Goal: Navigation & Orientation: Find specific page/section

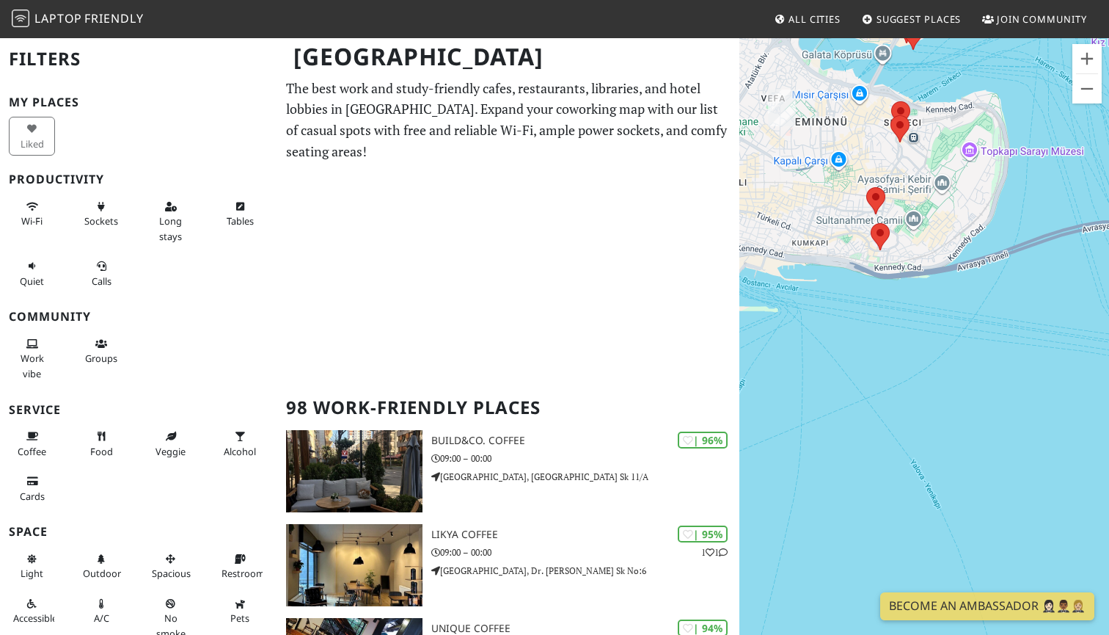
drag, startPoint x: 800, startPoint y: 204, endPoint x: 893, endPoint y: 275, distance: 116.7
click at [902, 293] on div "To navigate, press the arrow keys." at bounding box center [925, 354] width 370 height 635
click at [893, 275] on div "To navigate, press the arrow keys." at bounding box center [925, 354] width 370 height 635
drag, startPoint x: 866, startPoint y: 269, endPoint x: 853, endPoint y: 292, distance: 26.6
click at [936, 311] on div "To navigate, press the arrow keys." at bounding box center [925, 354] width 370 height 635
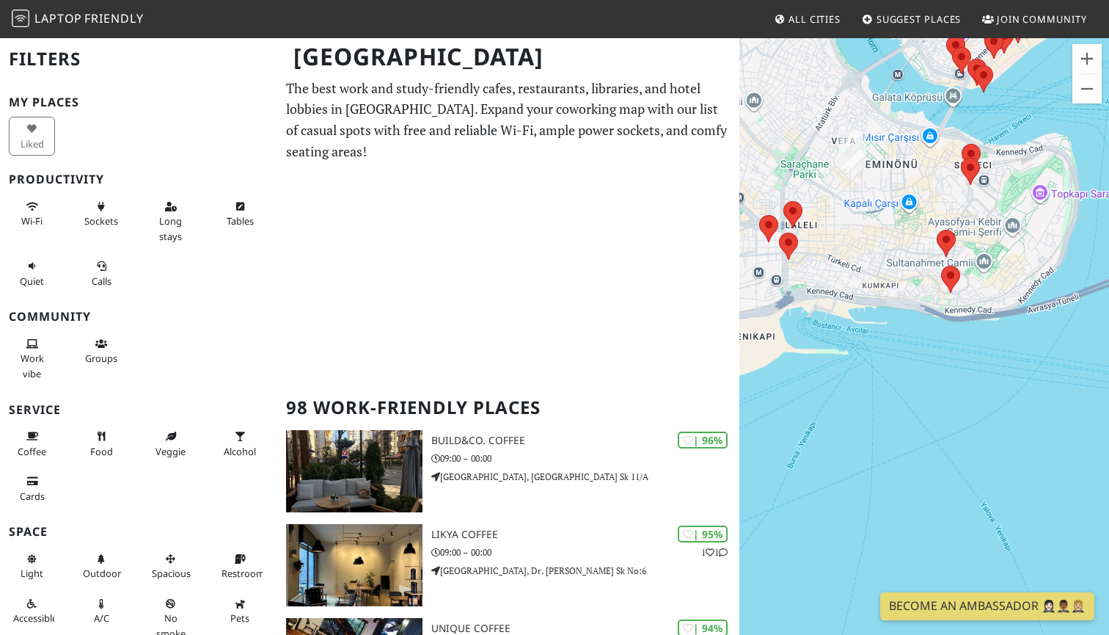
drag, startPoint x: 888, startPoint y: 389, endPoint x: 901, endPoint y: 123, distance: 265.9
click at [954, 478] on div "To navigate, press the arrow keys." at bounding box center [925, 354] width 370 height 635
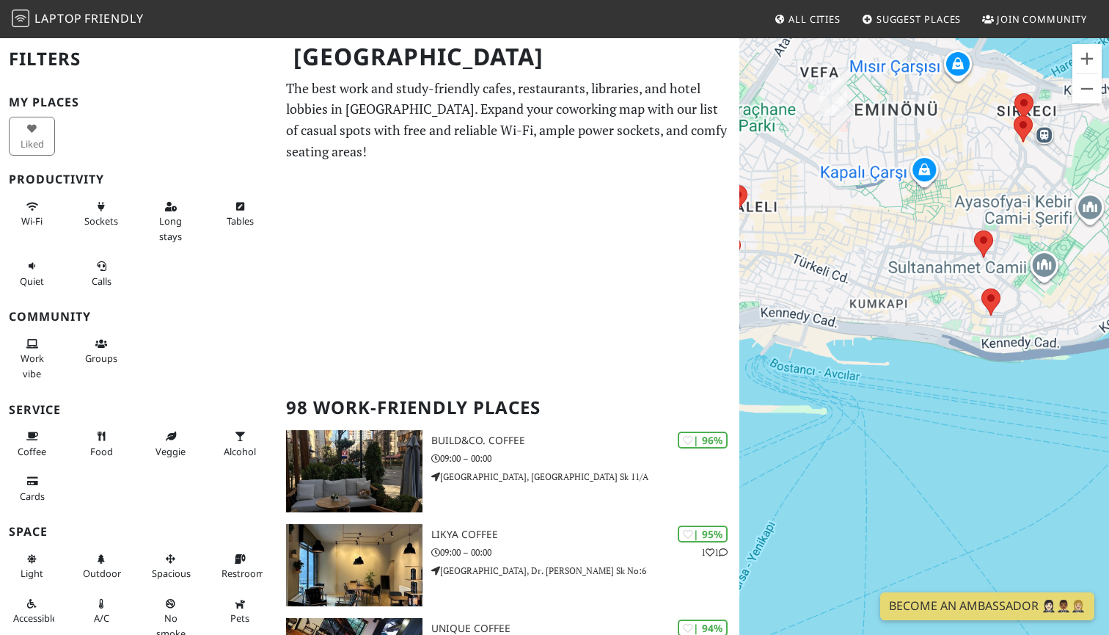
click at [901, 123] on div "To navigate, press the arrow keys." at bounding box center [925, 354] width 370 height 635
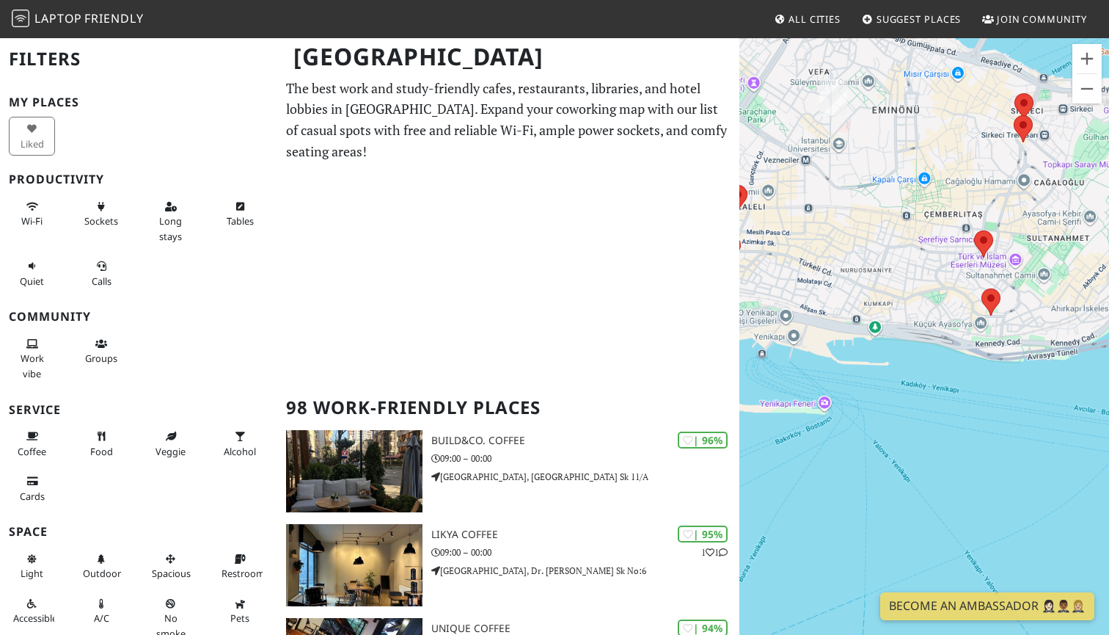
click at [945, 188] on div "To navigate, press the arrow keys." at bounding box center [925, 354] width 370 height 635
drag, startPoint x: 825, startPoint y: 251, endPoint x: 830, endPoint y: 202, distance: 49.5
click at [894, 333] on div "To navigate, press the arrow keys." at bounding box center [925, 354] width 370 height 635
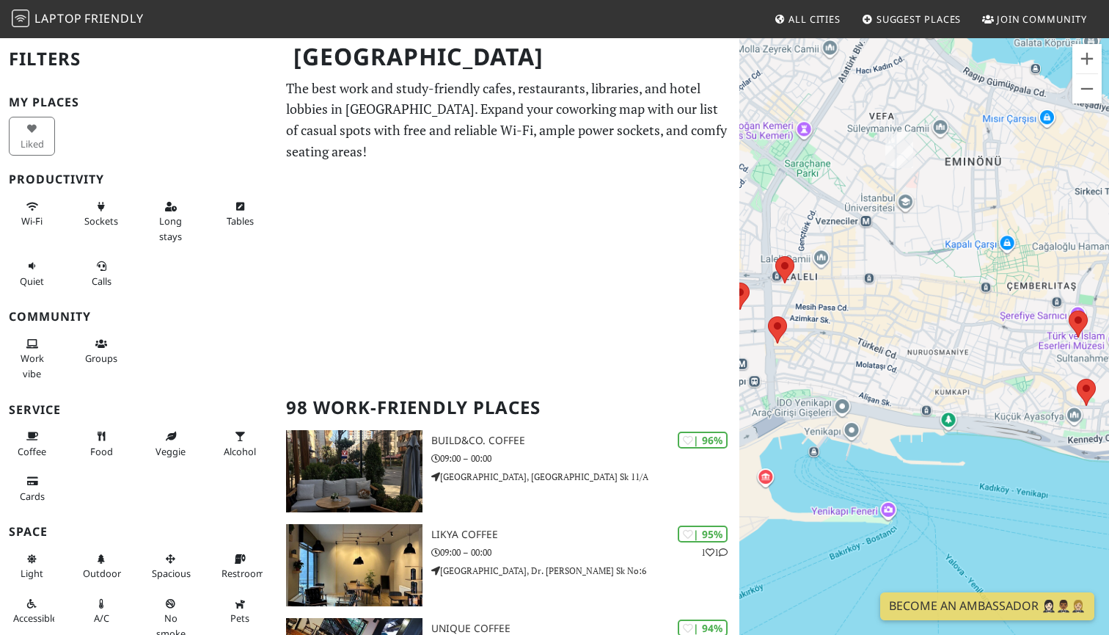
drag, startPoint x: 830, startPoint y: 202, endPoint x: 737, endPoint y: 178, distance: 96.3
click at [890, 217] on div "To navigate, press the arrow keys." at bounding box center [925, 354] width 370 height 635
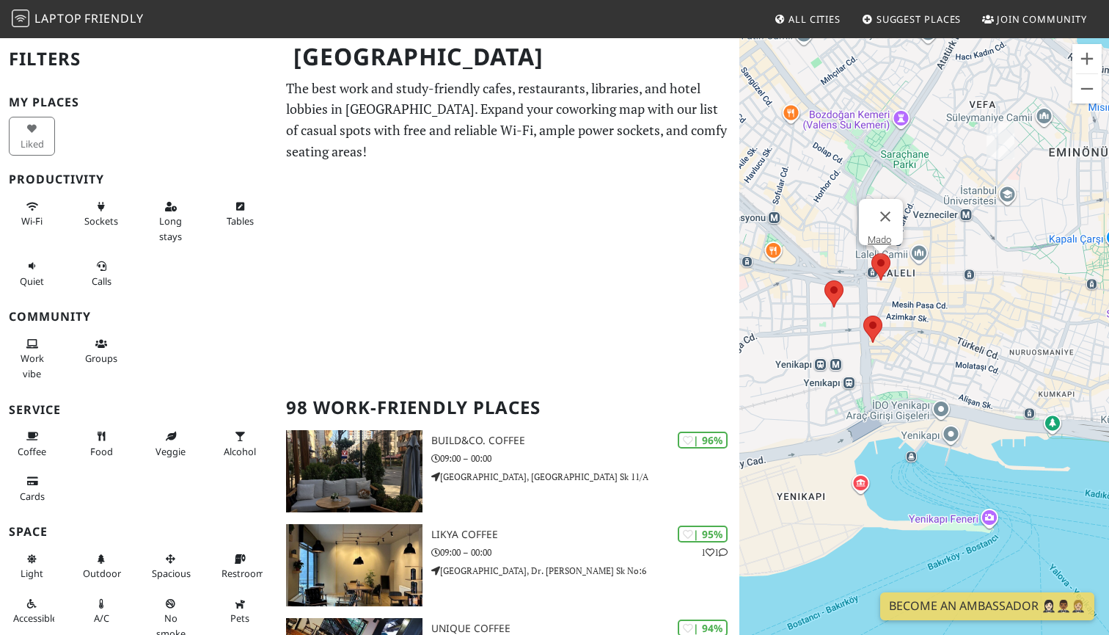
click at [872, 253] on area at bounding box center [872, 253] width 0 height 0
click at [887, 234] on link "Mado" at bounding box center [879, 239] width 23 height 11
click at [863, 315] on area at bounding box center [863, 315] width 0 height 0
click at [879, 296] on link "My Cafe" at bounding box center [877, 301] width 34 height 11
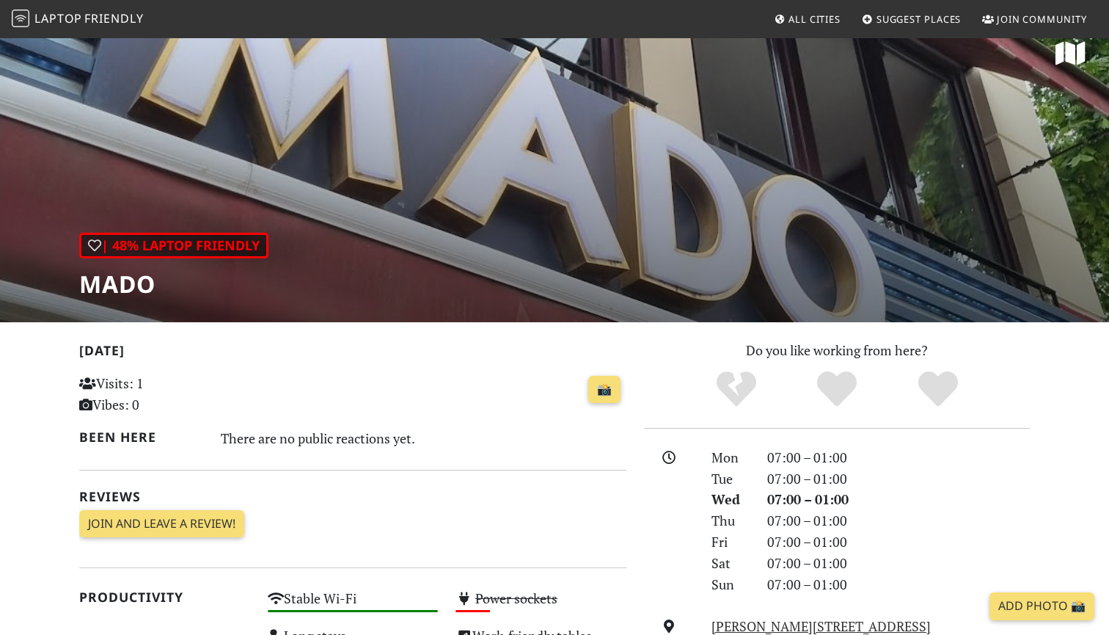
scroll to position [-3, 0]
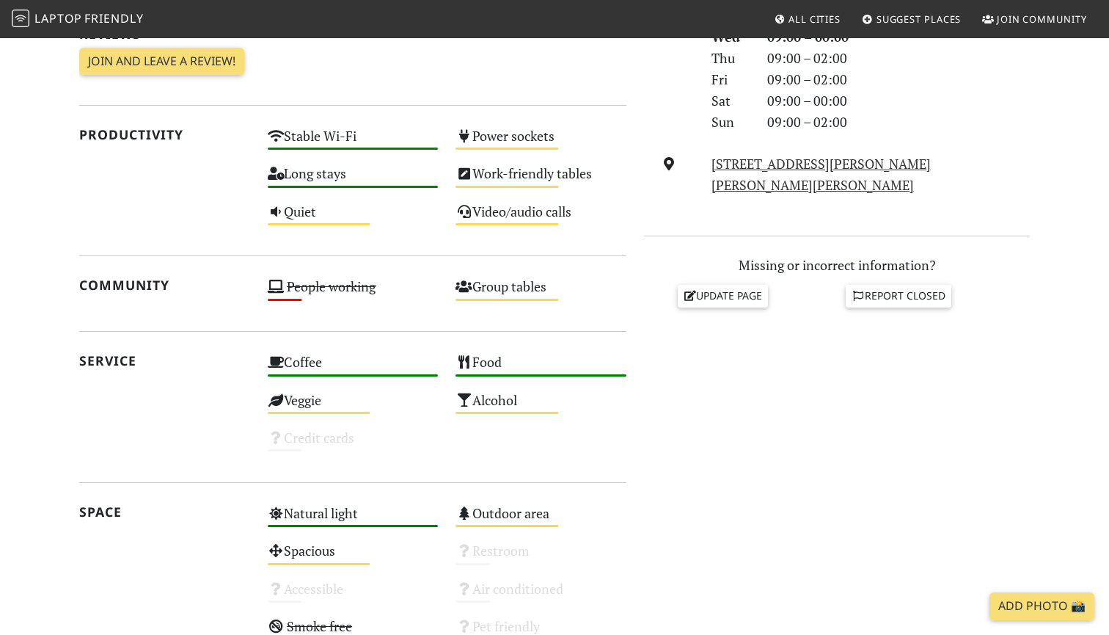
scroll to position [85, 0]
